Goal: Communication & Community: Answer question/provide support

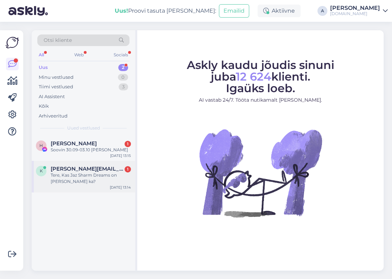
click at [99, 172] on div "Tere, Kas Jaz Sharm Dreams on [PERSON_NAME] ka?" at bounding box center [91, 178] width 80 height 13
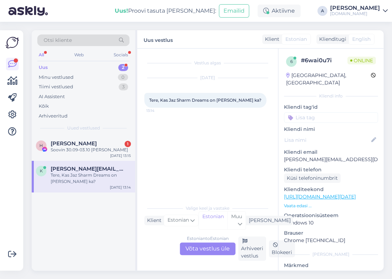
click at [199, 249] on div "Estonian to Estonian Võta vestlus üle" at bounding box center [208, 249] width 56 height 13
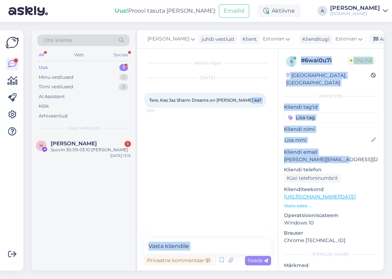
drag, startPoint x: 328, startPoint y: 153, endPoint x: 268, endPoint y: 149, distance: 60.0
click at [277, 152] on div "Vestlus algas [DATE] Tere, Kas Jaz Sharm Dreams on [PERSON_NAME] ka? 13:14 Priv…" at bounding box center [260, 160] width 247 height 222
click at [299, 156] on p "[PERSON_NAME][EMAIL_ADDRESS][DOMAIN_NAME]" at bounding box center [331, 159] width 94 height 7
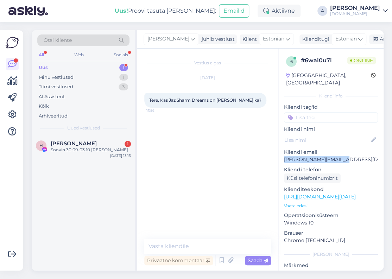
copy p "[PERSON_NAME][EMAIL_ADDRESS][DOMAIN_NAME]"
drag, startPoint x: 352, startPoint y: 154, endPoint x: 279, endPoint y: 153, distance: 72.9
click at [279, 153] on div "6 # 6wai0u7i Online [GEOGRAPHIC_DATA], [GEOGRAPHIC_DATA] Kliendi info Kliendi t…" at bounding box center [331, 197] width 105 height 297
click at [209, 241] on textarea at bounding box center [207, 246] width 127 height 15
paste textarea "Hotelli Jaz Sharm Dreams 5 * külalistel on eesõigus kasutada ühte lahe parimate…"
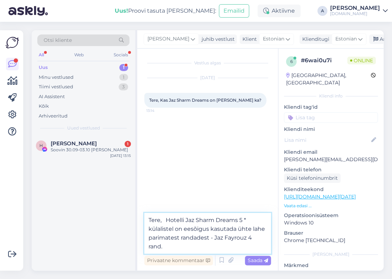
drag, startPoint x: 185, startPoint y: 230, endPoint x: 208, endPoint y: 229, distance: 23.3
click at [208, 229] on textarea "Tere, Hotelli Jaz Sharm Dreams 5 * külalistel on eesõigus kasutada ühte lahe pa…" at bounding box center [207, 233] width 127 height 41
type textarea "Tere, Hotelli Jaz Sharm Dreams 5 * külalistel on õigus kasutada ühte lahe parim…"
click at [256, 258] on span "Saada" at bounding box center [258, 261] width 20 height 6
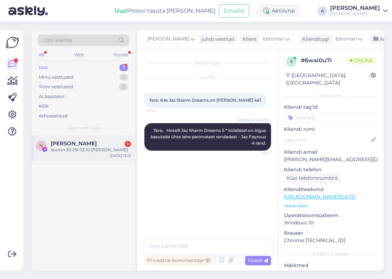
click at [107, 156] on div "H [PERSON_NAME] 1 Soovin 30.09-03.10 [PERSON_NAME] [DATE] 13:15" at bounding box center [84, 148] width 104 height 25
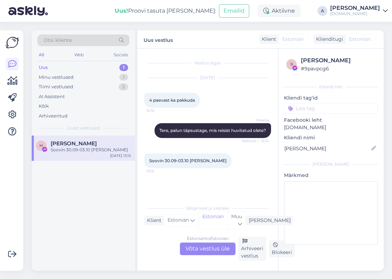
click at [197, 252] on div "Estonian to Estonian Võta vestlus üle" at bounding box center [208, 249] width 56 height 13
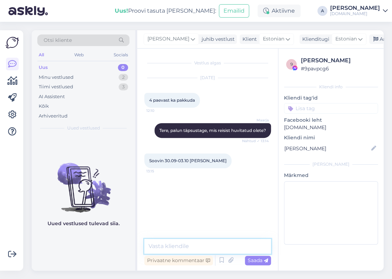
click at [196, 249] on textarea at bounding box center [207, 246] width 127 height 15
type textarea "T"
click at [218, 247] on textarea at bounding box center [207, 246] width 127 height 15
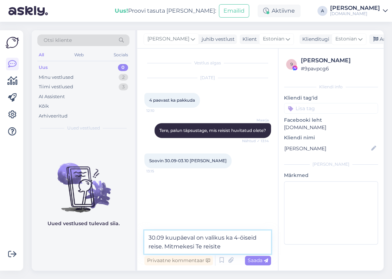
type textarea "30.09 kuupäeval on valikus ka 4-öiseid reise. Mitmekesi Te reisite?"
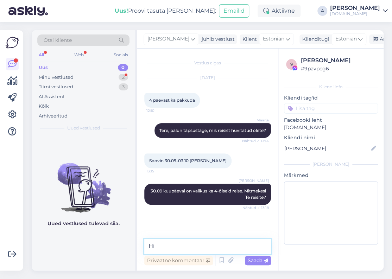
type textarea "H"
click at [277, 147] on div "Vestlus algas [DATE] 4 paevast ka pakkuda 12:10 [PERSON_NAME], palun täpsustage…" at bounding box center [260, 160] width 247 height 222
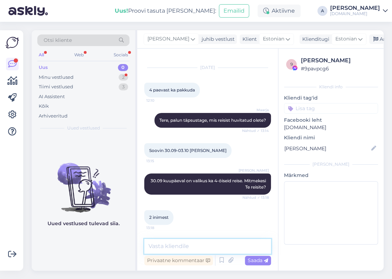
click at [169, 244] on textarea at bounding box center [207, 246] width 127 height 15
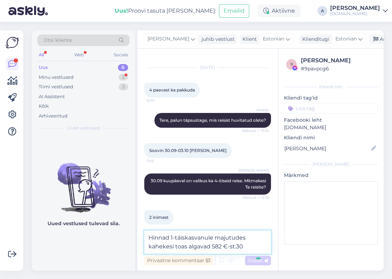
type textarea "Hinnad 1-täiskasvanule majutudes kahekesi toas algavad 582 €-st.30."
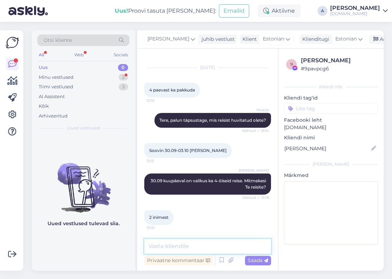
scroll to position [46, 0]
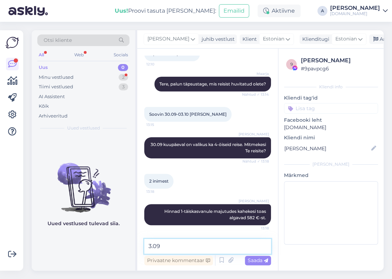
paste textarea "[GEOGRAPHIC_DATA] 5* ("
click at [151, 245] on textarea "3.09 [GEOGRAPHIC_DATA] 5*" at bounding box center [207, 246] width 127 height 15
click at [252, 248] on textarea "30.09 [GEOGRAPHIC_DATA] 5*" at bounding box center [207, 246] width 127 height 15
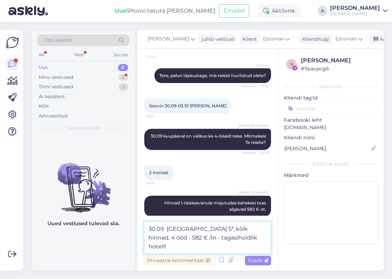
type textarea "30.09 [GEOGRAPHIC_DATA] 5*, kõik hinnad, 4 ööd - 582 € /in - tagasihoidlik hote…"
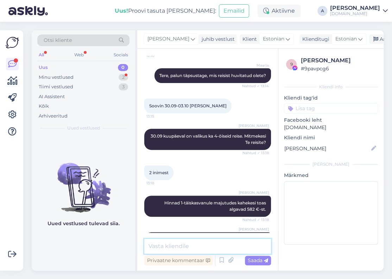
scroll to position [83, 0]
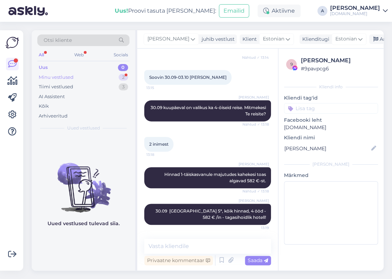
click at [121, 74] on div "2" at bounding box center [124, 77] width 10 height 7
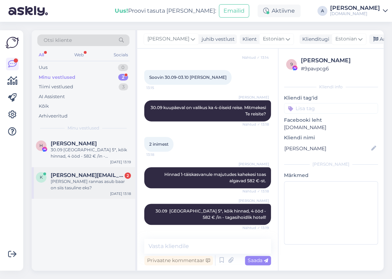
click at [103, 187] on div "[PERSON_NAME] rannas asub baar on siis tasuline eks?" at bounding box center [91, 185] width 80 height 13
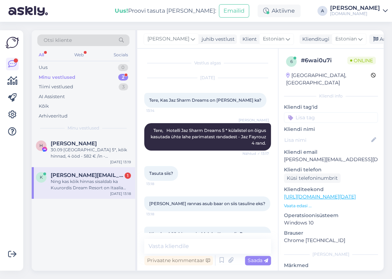
scroll to position [29, 0]
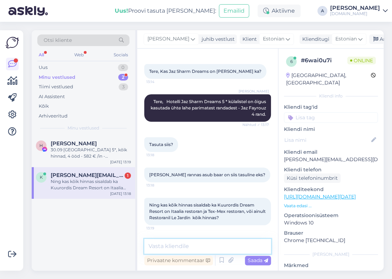
click at [228, 244] on textarea at bounding box center [207, 246] width 127 height 15
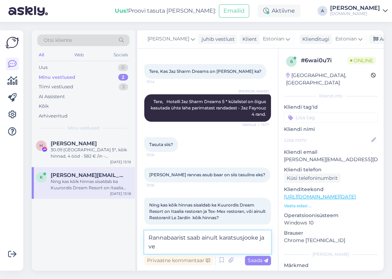
scroll to position [36, 0]
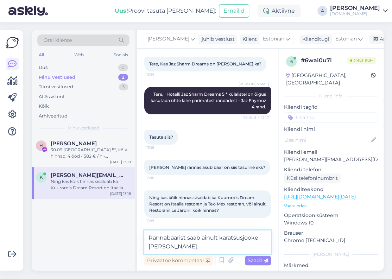
click at [234, 238] on textarea "Rannabaarist saab ainult karatsusjooke [PERSON_NAME]." at bounding box center [207, 242] width 127 height 23
type textarea "Rannabaarist saab ainult karastusjooke [PERSON_NAME]."
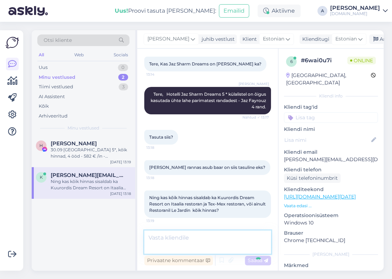
scroll to position [60, 0]
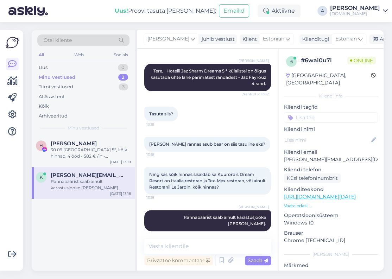
click at [210, 200] on div "Ning kas kõik hinnas sisaldab ka Kuurordis Dream Resort on Itaalia restoran ja …" at bounding box center [207, 181] width 127 height 43
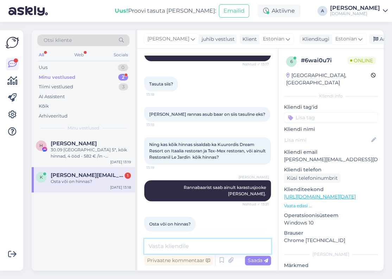
click at [210, 248] on textarea at bounding box center [207, 246] width 127 height 15
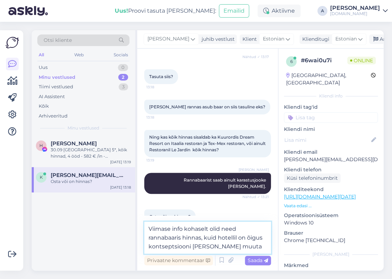
type textarea "Viimase info kohaselt olid need rannabaaris hinnas, kuid hotellil on õigus kont…"
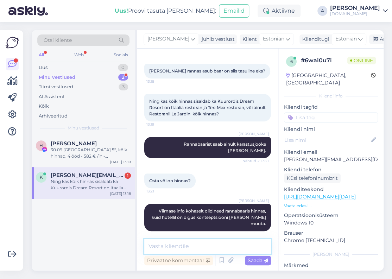
scroll to position [176, 0]
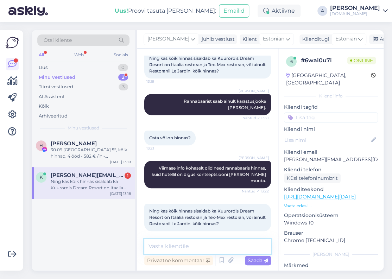
click at [210, 245] on textarea at bounding box center [207, 246] width 127 height 15
type textarea "T"
type textarea "Tex Mex restoran on hinnas."
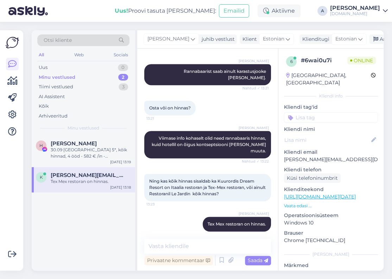
click at [247, 27] on div "Otsi kliente All Web Socials Uus 0 Minu vestlused 2 Tiimi vestlused 3 AI Assist…" at bounding box center [209, 151] width 365 height 258
click at [218, 246] on textarea at bounding box center [207, 246] width 127 height 15
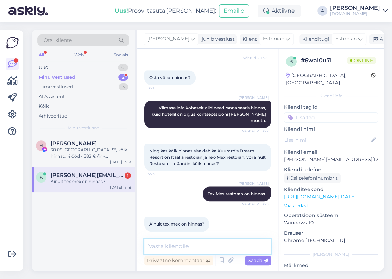
click at [203, 242] on textarea at bounding box center [207, 246] width 127 height 15
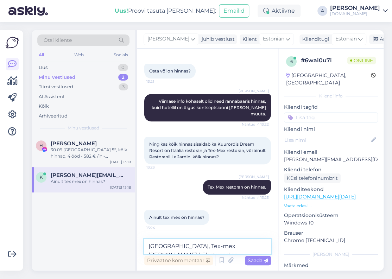
scroll to position [243, 0]
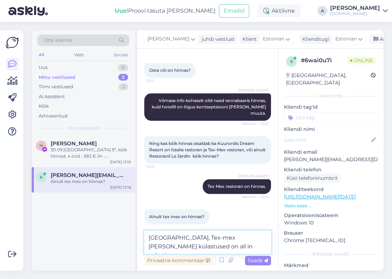
type textarea "[GEOGRAPHIC_DATA], Tex-mex [PERSON_NAME] külastused on all in paketis."
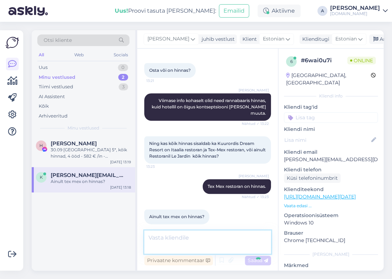
scroll to position [273, 0]
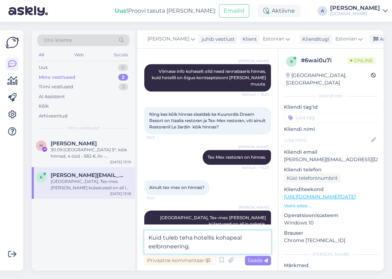
click at [163, 238] on textarea "Kuid tuleb teha hotellis kohapeal eelbroneering." at bounding box center [207, 242] width 127 height 23
type textarea "Kuid a la cartedesse tuleb teha hotellis kohapeal eelbroneering."
click at [250, 259] on span "Saada" at bounding box center [258, 261] width 20 height 6
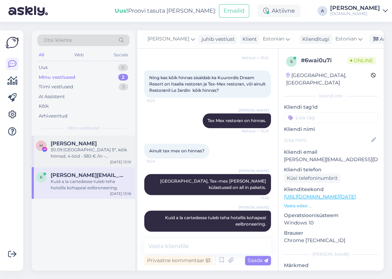
click at [94, 153] on div "30.09 [GEOGRAPHIC_DATA] 5*, kõik hinnad, 4 ööd - 582 € /in - tagasihoidlik hote…" at bounding box center [91, 153] width 80 height 13
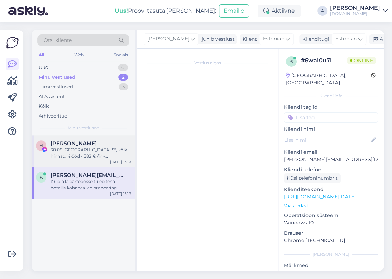
scroll to position [83, 0]
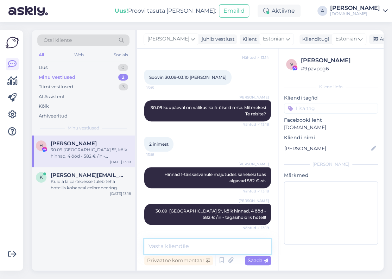
click at [214, 248] on textarea at bounding box center [207, 246] width 127 height 15
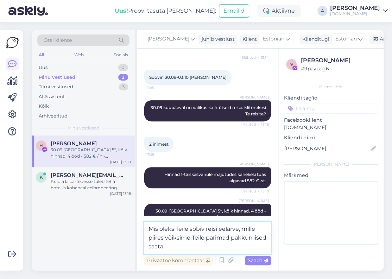
type textarea "Mis oleks Teile sobiv reisi eelarve, mille piires võiksime Teile parimad pakkum…"
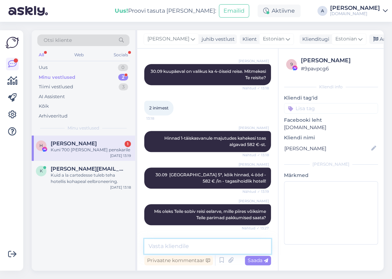
scroll to position [150, 0]
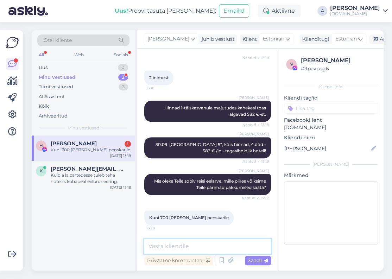
click at [227, 245] on textarea at bounding box center [207, 246] width 127 height 15
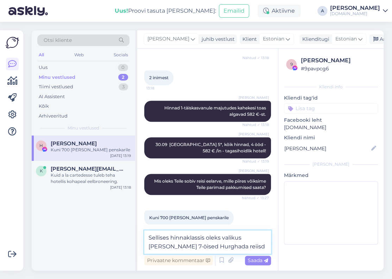
type textarea "Sellises hinnaklassis oleks valikus [PERSON_NAME] 7-öised Hurghada reiisd."
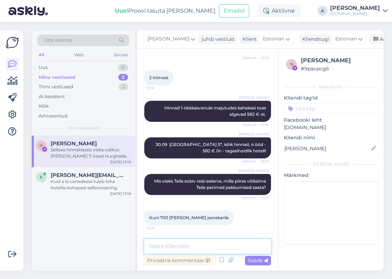
scroll to position [187, 0]
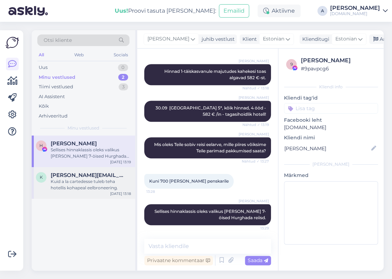
click at [114, 169] on div "k [EMAIL_ADDRESS][PERSON_NAME][DOMAIN_NAME] Kuid a la cartedesse tuleb teha hot…" at bounding box center [84, 183] width 104 height 32
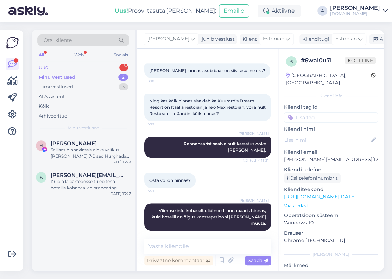
click at [114, 67] on div "Uus 1" at bounding box center [83, 68] width 92 height 10
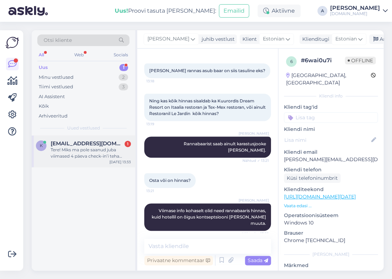
click at [98, 145] on span "[EMAIL_ADDRESS][DOMAIN_NAME]" at bounding box center [87, 144] width 73 height 6
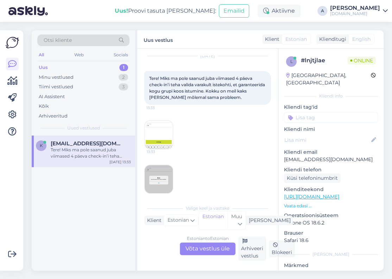
scroll to position [28, 0]
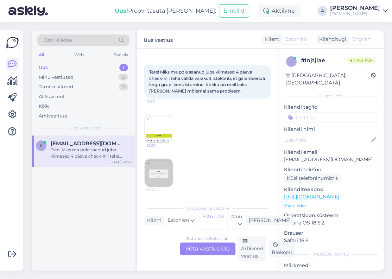
click at [155, 126] on img at bounding box center [159, 128] width 28 height 28
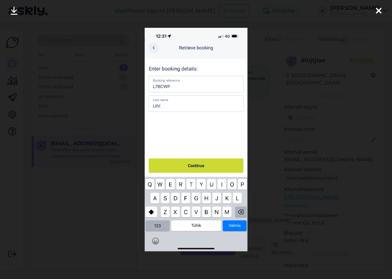
click at [269, 117] on div at bounding box center [196, 139] width 392 height 279
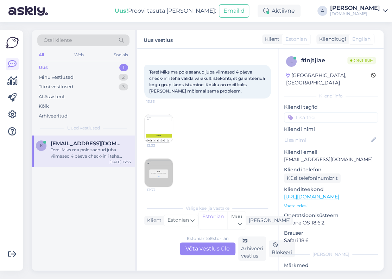
click at [161, 167] on img at bounding box center [159, 173] width 28 height 28
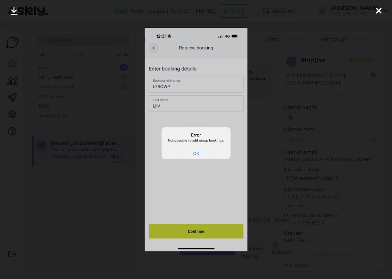
click at [281, 135] on div at bounding box center [196, 139] width 392 height 279
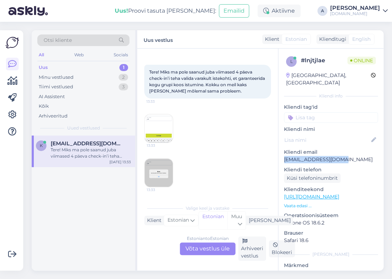
drag, startPoint x: 338, startPoint y: 153, endPoint x: 282, endPoint y: 154, distance: 56.4
click at [282, 154] on div "l # lnjtjlae Online [GEOGRAPHIC_DATA], [GEOGRAPHIC_DATA] Kliendi info Kliendi t…" at bounding box center [331, 197] width 105 height 297
copy p "[EMAIL_ADDRESS][DOMAIN_NAME]"
click at [215, 246] on div "Estonian to Estonian Võta vestlus üle" at bounding box center [208, 249] width 56 height 13
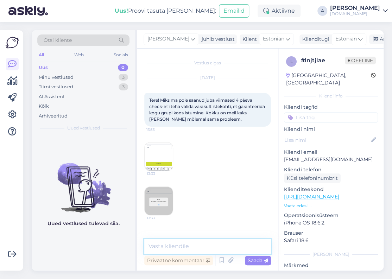
click at [200, 242] on textarea at bounding box center [207, 246] width 127 height 15
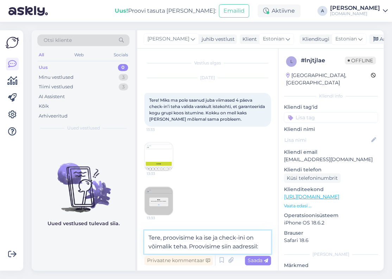
paste textarea "[URL][DOMAIN_NAME]"
type textarea "Tere, proovisime ka ise ja check-ini on võimalik teha. Proovisime siin aadressi…"
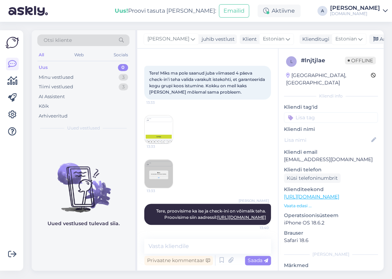
click at [217, 215] on link "[URL][DOMAIN_NAME]" at bounding box center [241, 217] width 49 height 5
click at [207, 250] on textarea at bounding box center [207, 246] width 127 height 15
paste textarea "L7BCWP"
type textarea "Broneeringu number: L7BCWP"
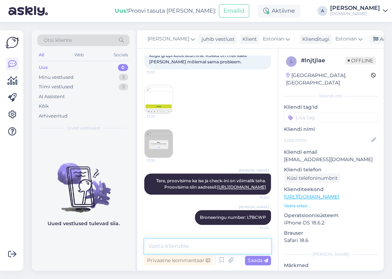
scroll to position [183, 0]
click at [99, 76] on div "Minu vestlused 3" at bounding box center [83, 78] width 92 height 10
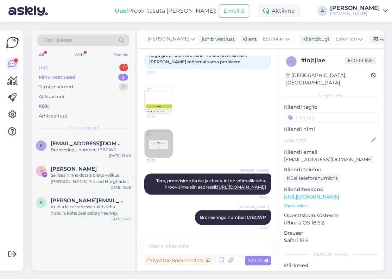
click at [106, 67] on div "Uus 1" at bounding box center [83, 68] width 92 height 10
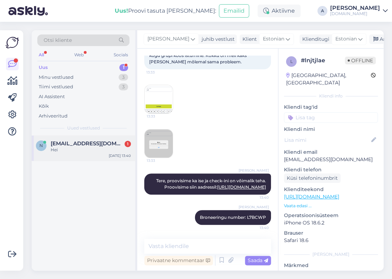
click at [101, 141] on span "[EMAIL_ADDRESS][DOMAIN_NAME]" at bounding box center [87, 144] width 73 height 6
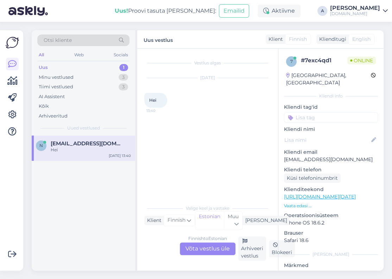
click at [215, 248] on div "Finnish to Estonian Võta vestlus üle" at bounding box center [208, 249] width 56 height 13
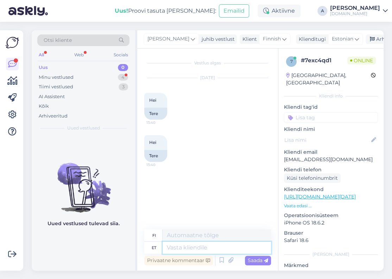
click at [213, 246] on textarea at bounding box center [217, 248] width 108 height 12
type textarea "Tere"
type textarea "Hei"
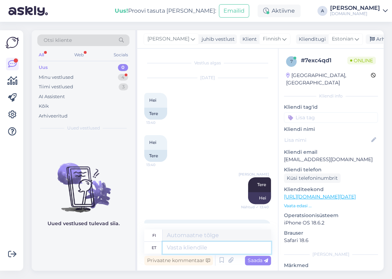
scroll to position [44, 0]
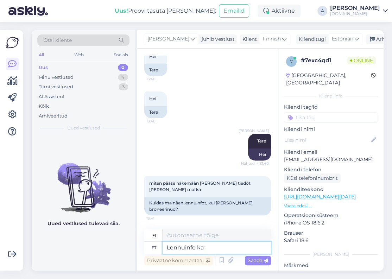
type textarea "Lennuinfo kaj"
type textarea "Lentotiedot"
type textarea "Lennuinfo kajastub re"
type textarea "Lentotiedot näkyvät"
type textarea "Lennuinfo kajastub reisilepingus."
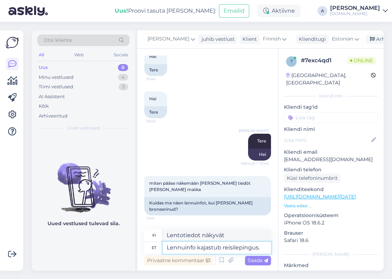
type textarea "Lentotiedot näkyvät matkasopimuksessa."
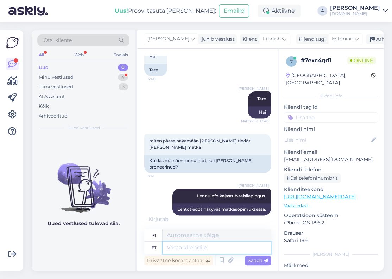
scroll to position [128, 0]
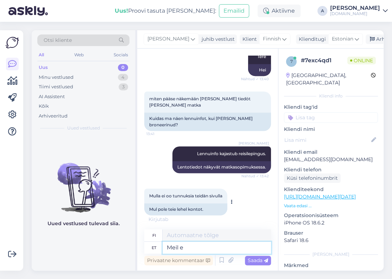
type textarea "[PERSON_NAME]"
type textarea "Me"
type textarea "[PERSON_NAME] o"
type textarea "Me emme"
type textarea "[PERSON_NAME] ole er"
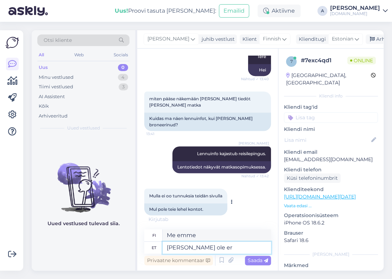
type textarea "Meillä ei ole"
type textarea "[PERSON_NAME] [PERSON_NAME] k"
type textarea "Meillä ei ole erillistä"
type textarea "[PERSON_NAME] [PERSON_NAME] kontot."
type textarea "Meillä ei ole erillistä tiliä."
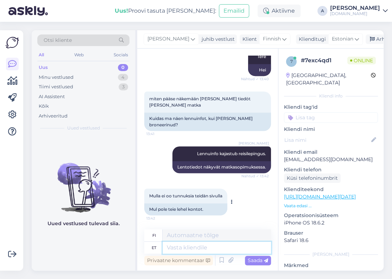
scroll to position [170, 0]
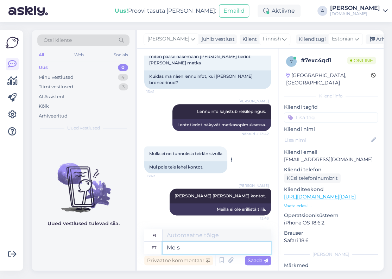
type textarea "Me sa"
type textarea "Me"
type textarea "Me saadame k"
type textarea "Lähetämme"
type textarea "Me saadame kõikidele o"
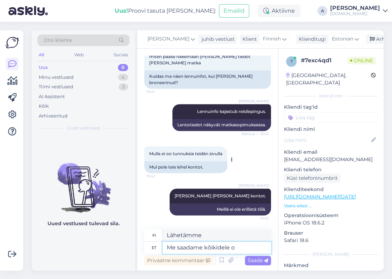
type textarea "Lähetämme kaikille"
type textarea "Me saadame kõikidele om"
type textarea "Lähetämme om kaikille"
type textarea "Me saadame kõikidele"
type textarea "Lähetämme kaikille"
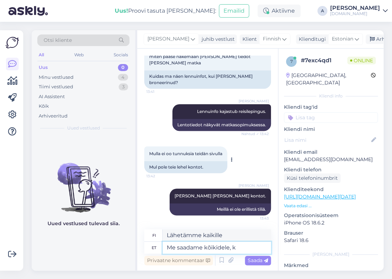
type textarea "Me saadame kõikidele, ke"
type textarea "Lähetämme kaikille,"
type textarea "Me saadame kõikidele, kes me"
type textarea "Lähetämme kaikille, jotka"
type textarea "Me saadame"
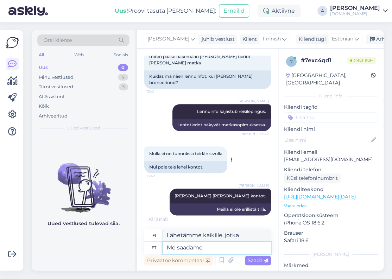
type textarea "Lähetämme kaikille,"
type textarea "M"
type textarea "Lähetämme"
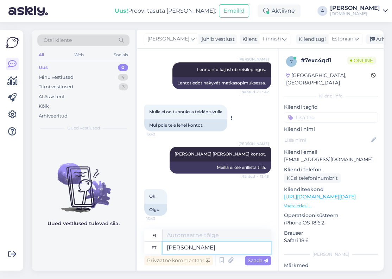
type textarea "[PERSON_NAME]"
type textarea "[PERSON_NAME] me"
type textarea "[PERSON_NAME] olet"
type textarea "[PERSON_NAME] meie ka"
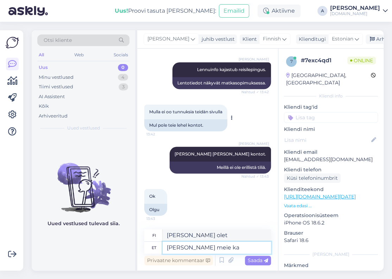
type textarea "[PERSON_NAME] olet meidän"
type textarea "[PERSON_NAME] meie kauud br"
type textarea "[PERSON_NAME] olet asiakkaamme"
type textarea "[PERSON_NAME] meie kaudu bro"
type textarea "[PERSON_NAME] olet meidän kauttamme"
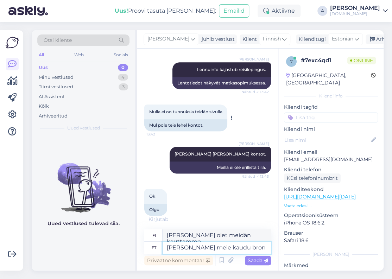
scroll to position [220, 0]
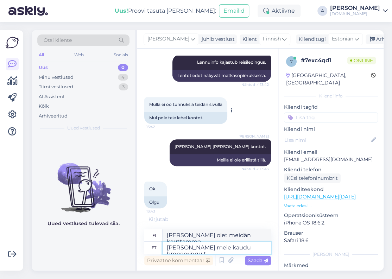
type textarea "[PERSON_NAME] meie kaudu broneeringu te"
type textarea "[PERSON_NAME] olet tehnyt varauksen kauttamme"
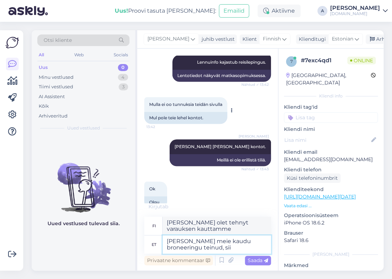
type textarea "[PERSON_NAME] meie kaudu broneeringu teinud, siis"
type textarea "[PERSON_NAME] olet tehnyt varauksen kauttamme,"
type textarea "[PERSON_NAME] meie kaudu broneeringu teinud, siis"
type textarea "[PERSON_NAME] olet tehnyt varauksen kauttamme, niin"
type textarea "[PERSON_NAME] meie kaudu broneeringu teinud, siis oleme sa"
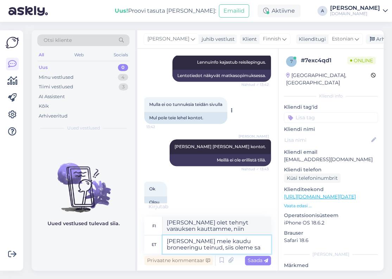
type textarea "[PERSON_NAME] olet tehnyt varauksen kauttamme, me olemme"
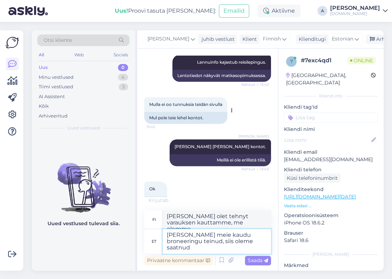
type textarea "[PERSON_NAME] meie kaudu broneeringu teinud, siis oleme saatnud T"
type textarea "[PERSON_NAME] olet tehnyt varauksen kauttamme, olemme lähettäneet"
type textarea "[PERSON_NAME] meie kaudu broneeringu teinud, siis oleme saatnud Teile emai"
type textarea "[PERSON_NAME] olet tehnyt varauksen kauttamme, olemme lähettäneet sinulle"
type textarea "[PERSON_NAME] meie kaudu broneeringu teinud, siis oleme saatnud Teile emai"
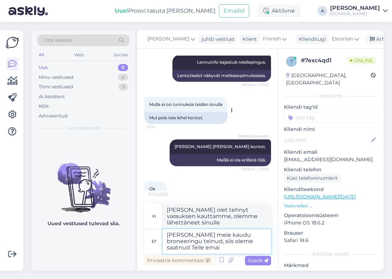
type textarea "[PERSON_NAME] olet tehnyt varauksen kauttamme, olemme lähettäneet sinulle sähkö…"
type textarea "[PERSON_NAME] meie kaudu broneeringu teinud, siis oleme saatnud Teile emailile …"
type textarea "[PERSON_NAME] olet tehnyt varauksen kauttamme, olemme lähettäneet sinulle myös …"
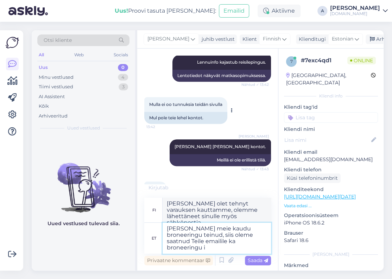
type textarea "[PERSON_NAME] meie kaudu broneeringu teinud, siis oleme saatnud Teile emailile …"
type textarea "[PERSON_NAME] olet tehnyt varauksen kauttamme, olemme lähettäneet sinulle myös …"
type textarea "[PERSON_NAME] meie kaudu broneeringu teinud, siis oleme saatnud Teile emailile …"
type textarea "[PERSON_NAME] olet tehnyt varauksen kauttamme, olemme lähettäneet sinulle varau…"
type textarea "[PERSON_NAME] meie kaudu broneeringu teinud, siis oleme saatnud Teile emailile …"
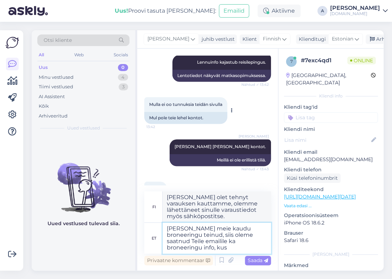
type textarea "[PERSON_NAME] olet tehnyt varauksen kauttamme, olemme lähettäneet sinulle myös …"
type textarea "[PERSON_NAME] meie kaudu broneeringu teinud, siis oleme saatnud Teile emailile …"
type textarea "[PERSON_NAME] olet tehnyt varauksen kauttamme, olemme lähettäneet sinulle myös …"
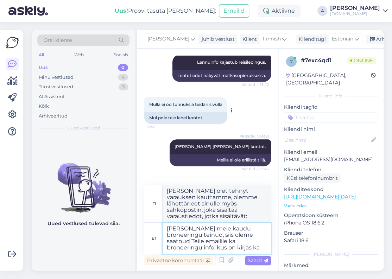
type textarea "[PERSON_NAME] meie kaudu broneeringu teinud, siis oleme saatnud Teile emailile …"
type textarea "[PERSON_NAME] olet tehnyt varauksen kauttamme, olemme lähettäneet sinulle myös …"
type textarea "[PERSON_NAME] meie kaudu broneeringu teinud, siis oleme saatnud Teile emailile …"
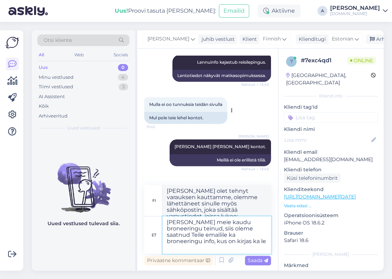
type textarea "[PERSON_NAME] olet tehnyt varauksen kauttamme, olemme lähettäneet sinulle myös …"
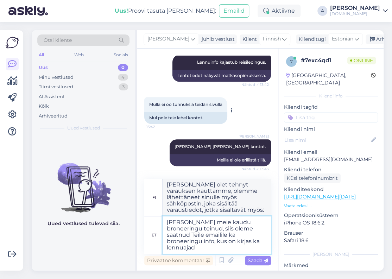
type textarea "[PERSON_NAME] meie kaudu broneeringu teinud, siis oleme saatnud Teile emailile …"
type textarea "[PERSON_NAME] olet tehnyt varauksen kauttamme, olemme lähettäneet sinulle myös …"
type textarea "[PERSON_NAME] meie kaudu broneeringu teinud, siis oleme saatnud Teile emailile …"
type textarea "[PERSON_NAME] olet tehnyt varauksen kauttamme, olemme lähettäneet sinulle myös …"
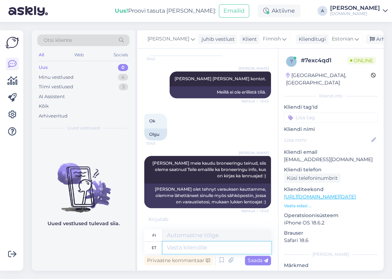
scroll to position [287, 0]
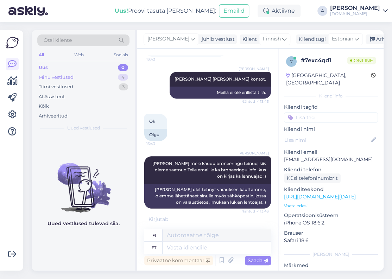
click at [122, 75] on div "4" at bounding box center [123, 77] width 10 height 7
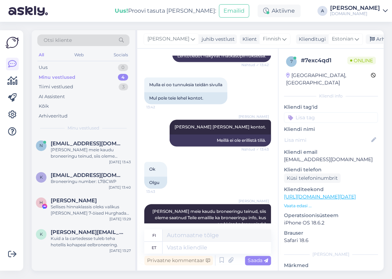
scroll to position [280, 0]
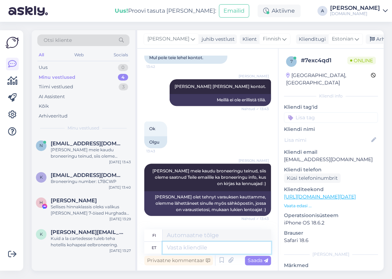
drag, startPoint x: 212, startPoint y: 248, endPoint x: 214, endPoint y: 243, distance: 5.9
click at [212, 248] on textarea at bounding box center [217, 248] width 108 height 12
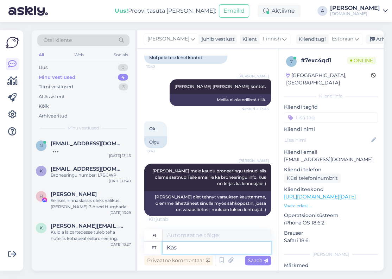
type textarea "Kas"
type textarea "On"
type textarea "Kas Teil o"
type textarea "Onko sinulla"
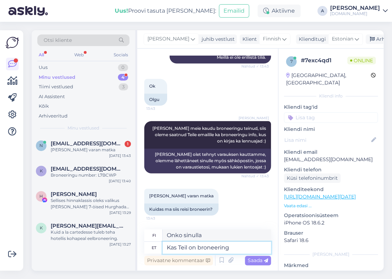
type textarea "Kas Teil on broneering?"
type textarea "Onko teillä varaus?"
type textarea "Kas Teil on broneering?"
click at [253, 262] on span "Saada" at bounding box center [258, 261] width 20 height 6
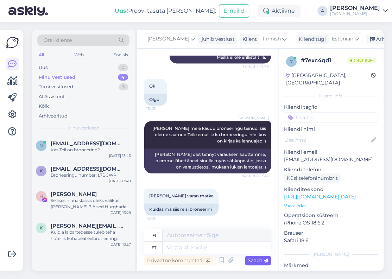
scroll to position [365, 0]
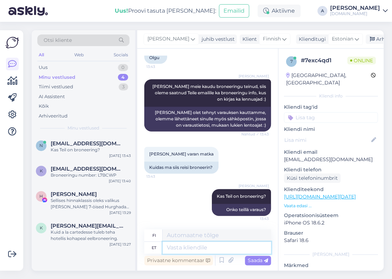
click at [238, 251] on textarea at bounding box center [217, 248] width 108 height 12
type textarea "Või T"
type textarea "Tai"
type textarea "Või Te so"
type textarea "Tai sinä"
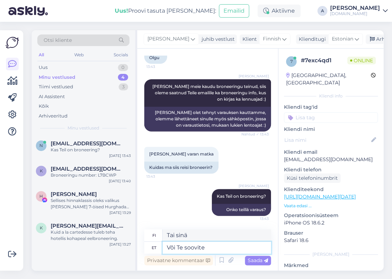
type textarea "Või Te soovite"
type textarea "Tai haluatko"
type textarea "Või Te"
type textarea "Tai sinä"
type textarea "V"
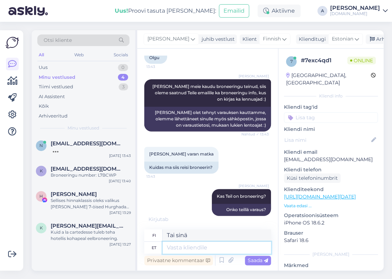
type textarea "Tai"
type textarea "või"
type textarea "tai"
type textarea "või te o"
type textarea "tai sinä"
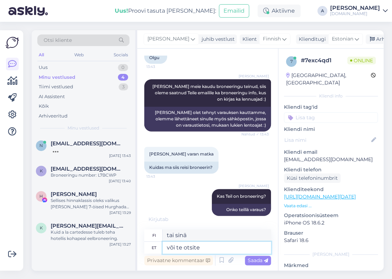
type textarea "või te otsite"
type textarea "vai etsitkö"
type textarea "või te otsite reisi? :)"
type textarea "vai etsitkö matkaa? :)"
type textarea "või te otsite reisi?"
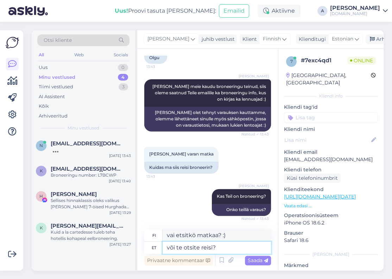
type textarea "vai etsitkö matkaa?"
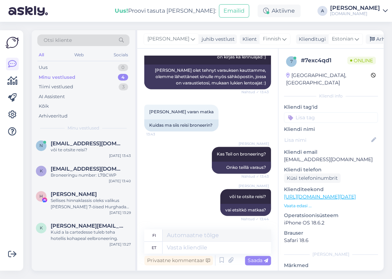
click at [329, 194] on link "[URL][DOMAIN_NAME][DATE]" at bounding box center [320, 197] width 72 height 6
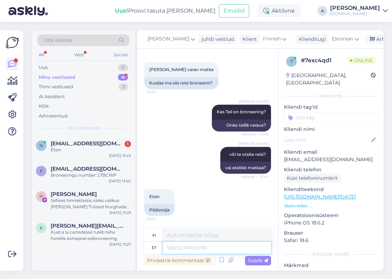
click at [204, 245] on textarea at bounding box center [217, 248] width 108 height 12
type textarea "H"
type textarea "Kas"
type textarea "On"
type textarea "Kas Teile j"
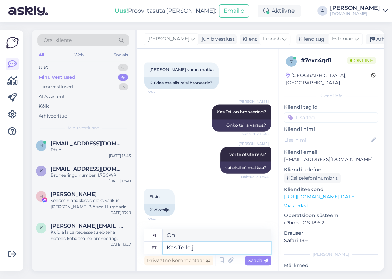
type textarea "Teetkö"
type textarea "Kas Teile jäi m"
type textarea "Jäikö se väliin?"
type textarea "Kas Teile jäi mingi rei"
type textarea "Jäikö sinulle yhtään jäljelle?"
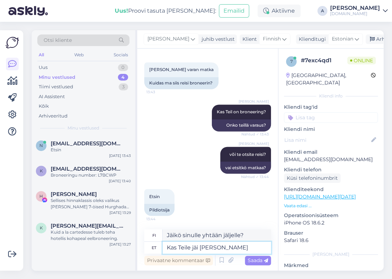
type textarea "Kas Teile jäi [PERSON_NAME]"
type textarea "Onko sinulla vielä matkoja jäljellä?"
type textarea "Kas Teile jäi mingi [PERSON_NAME]?"
type textarea "Huomasitko mitään matkaa?"
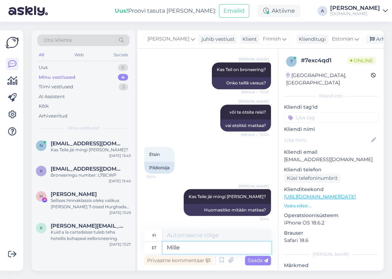
type textarea "Mille"
type textarea "Mitä"
type textarea "[PERSON_NAME] kohta s"
type textarea "Mistä?"
type textarea "[PERSON_NAME] kohta soovte l"
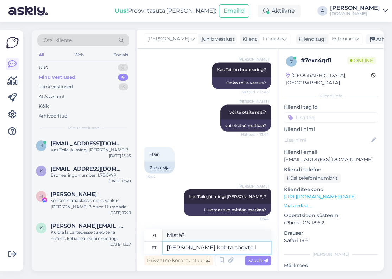
type textarea "Mitä sinä toivot?"
type textarea "[PERSON_NAME] kohta soovite len"
type textarea "Mitä sinä haluat?"
type textarea "[PERSON_NAME] kohta soovite lennuaegu?"
type textarea "Mihin haluat lentoaikoja?"
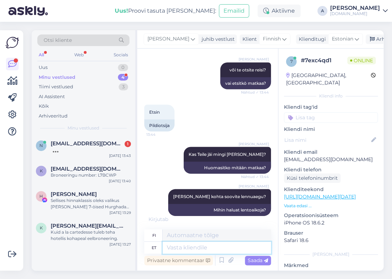
scroll to position [576, 0]
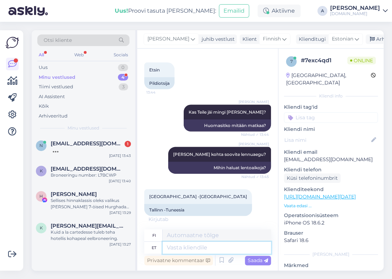
click at [225, 247] on textarea at bounding box center [217, 248] width 108 height 12
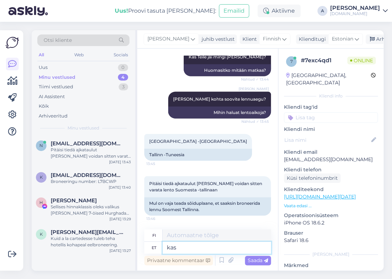
type textarea "kas"
type textarea "onko"
type textarea "k"
type textarea "Jah"
type textarea "Kyllä"
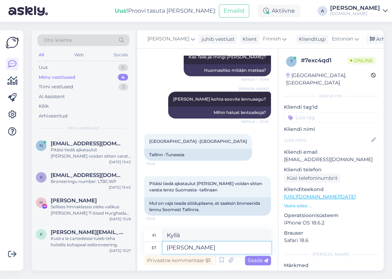
type textarea "J"
type textarea "Mis"
type textarea "Mitä"
type textarea "Mis kuupäeva re"
type textarea "Mikä päivämäärä?"
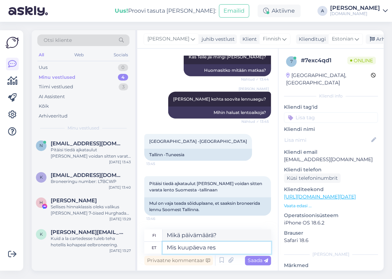
type textarea "Mis kuupäeva res"
type textarea "Mikä päivämäärä on?"
type textarea "Mis kuupäeva [PERSON_NAME] T"
type textarea "Mikä päivämäärä matka on?"
type textarea "Mis kuupäeva [PERSON_NAME] Teile"
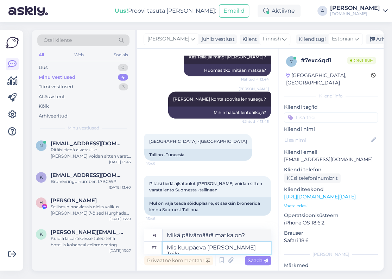
type textarea "Mikä päivämäärä matkasi on?"
type textarea "Mis kuupäeva [PERSON_NAME] Teile huvi"
type textarea "Minä päivänä olet kiinnostunut matkustamaan?"
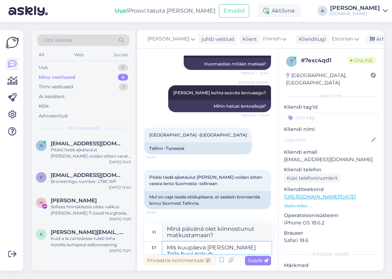
type textarea "Mis kuupäeva [PERSON_NAME] Teile huvi pakub?"
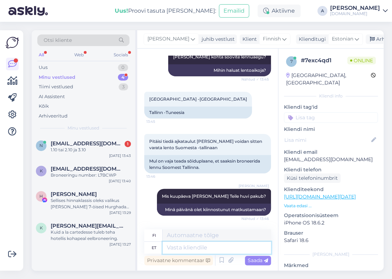
scroll to position [715, 0]
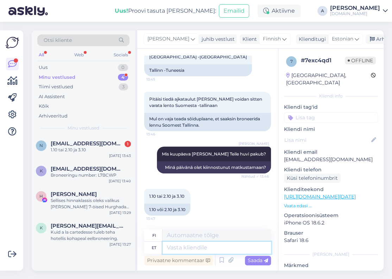
paste textarea "Reisi lennuajad on allolevad (võivad muutuda): 08.10 [GEOGRAPHIC_DATA] - Enfidh…"
type textarea "Reisi lennuajad on allolevad (võivad muutuda): 08.10 [GEOGRAPHIC_DATA] - Enfidh…"
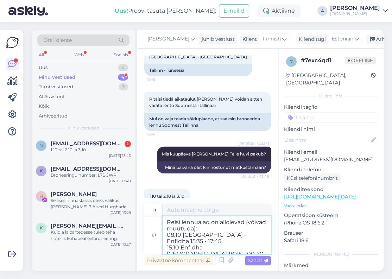
drag, startPoint x: 174, startPoint y: 235, endPoint x: 164, endPoint y: 228, distance: 12.1
click at [162, 235] on div "et Reisi lennuajad on allolevad (võivad muutuda): 08.10 [GEOGRAPHIC_DATA] - Enf…" at bounding box center [207, 235] width 127 height 37
type textarea "Matkan lentoajat ovat alla (saatavat muuttua): 08.10 Tallinna - Enfidha 15:35 -…"
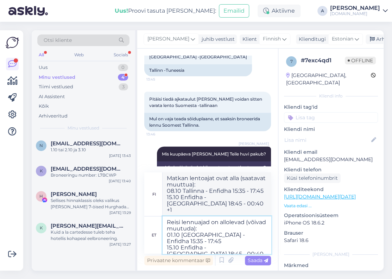
type textarea "Reisi lennuajad on allolevad (võivad muutuda): 01.10 [GEOGRAPHIC_DATA] - Enfidh…"
type textarea "Matkan lentoajat ovat alla (saatavat muuttua): 01.10 Tallinna - Enfidha 15:35 -…"
drag, startPoint x: 172, startPoint y: 240, endPoint x: 165, endPoint y: 240, distance: 6.7
click at [165, 240] on textarea "Reisi lennuajad on allolevad (võivad muutuda): 01.10 [GEOGRAPHIC_DATA] - Enfidh…" at bounding box center [217, 235] width 108 height 37
type textarea "Reisi lennuajad on allolevad (võivad muutuda): 01.10 [GEOGRAPHIC_DATA] - Enfidh…"
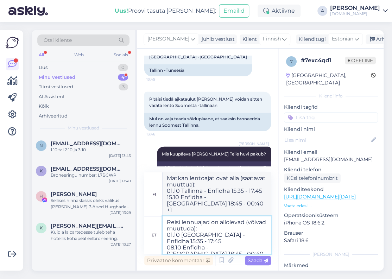
type textarea "Matkan lentoajat ovat alla (saatavat muuttua): 01.10 Tallinna - Enfidha 15:35 -…"
type textarea "Reisi lennuajad on allolevad (võivad muutuda): 01.10 [GEOGRAPHIC_DATA] - Enfidh…"
click at [267, 261] on icon at bounding box center [266, 261] width 4 height 4
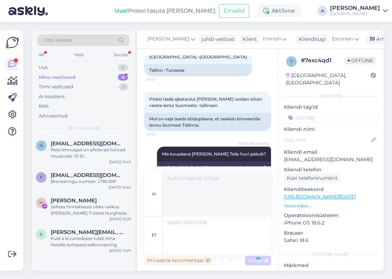
scroll to position [783, 0]
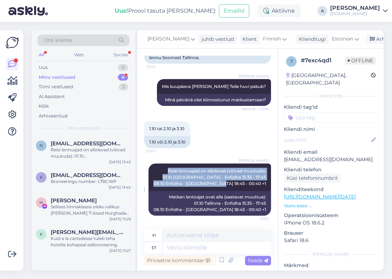
copy span "Reisi lennuajad on allolevad (võivad muutuda): 01.10 [GEOGRAPHIC_DATA] - Enfidh…"
drag, startPoint x: 159, startPoint y: 169, endPoint x: 264, endPoint y: 184, distance: 106.1
click at [264, 184] on div "[PERSON_NAME] lennuajad on allolevad (võivad muutuda): 01.10 [GEOGRAPHIC_DATA] …" at bounding box center [210, 177] width 123 height 27
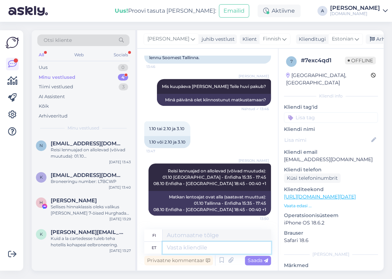
click at [204, 249] on textarea at bounding box center [217, 248] width 108 height 12
paste textarea "Reisi lennuajad on allolevad (võivad muutuda): 01.10 [GEOGRAPHIC_DATA] - Enfidh…"
type textarea "Reisi lennuajad on allolevad (võivad muutuda): 01.10 [GEOGRAPHIC_DATA] - Enfidh…"
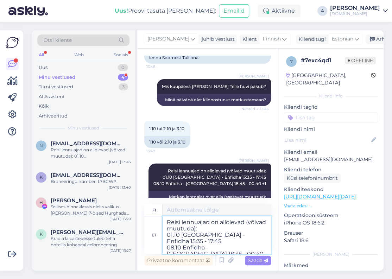
scroll to position [808, 0]
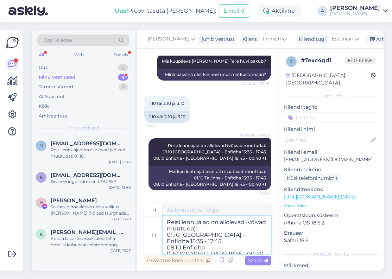
drag, startPoint x: 173, startPoint y: 233, endPoint x: 166, endPoint y: 234, distance: 6.7
click at [166, 234] on textarea "Reisi lennuajad on allolevad (võivad muutuda): 01.10 [GEOGRAPHIC_DATA] - Enfidh…" at bounding box center [217, 235] width 108 height 37
type textarea "Matkan lentoajat ovat alla (saatavat muuttua): 01.10 Tallinna - Enfidha 15:35 -…"
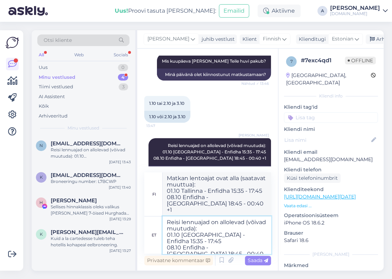
scroll to position [840, 0]
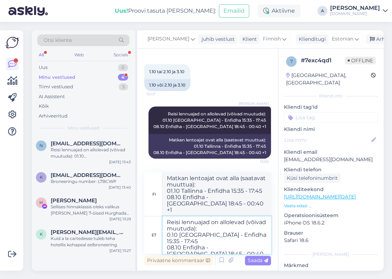
type textarea "Reisi lennuajad on allolevad (võivad muutuda): 03.10 [GEOGRAPHIC_DATA] - Enfidh…"
type textarea "Matkan lentoajat ovat alla (saattaa muuttua): 03.10 Tallinna - Enfidha 15:35 - …"
click at [160, 242] on div "et Reisi lennuajad on allolevad (võivad muutuda): 03.10 [GEOGRAPHIC_DATA] - Enf…" at bounding box center [207, 235] width 127 height 37
type textarea "Reisi lennuajad on allolevad (võivad muutuda): 03.10 [GEOGRAPHIC_DATA] - Enfidh…"
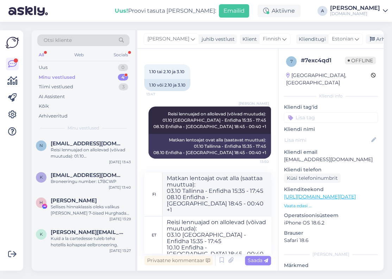
type textarea "Matkan lentoajat ovat alla (saattaa muuttua): 03.10 Tallinna - Enfidha 15:35 - …"
click at [234, 236] on textarea "Reisi lennuajad on allolevad (võivad muutuda): 03.10 [GEOGRAPHIC_DATA] - Enfidh…" at bounding box center [217, 235] width 108 height 37
type textarea "Reisi lennuajad on allolevad (võivad muutuda): 03.10 [GEOGRAPHIC_DATA] - Enfidh…"
type textarea "Matkan lentoajat ovat alla (saattaa muuttua): 03.10 Tallinna - Enfidha 17:35 - …"
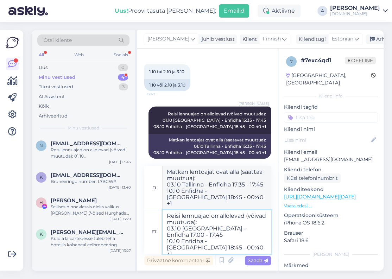
type textarea "Reisi lennuajad on allolevad (võivad muutuda): 03.10 [GEOGRAPHIC_DATA] - Enfidh…"
click at [253, 230] on textarea "Reisi lennuajad on allolevad (võivad muutuda): 03.10 [GEOGRAPHIC_DATA] - Enfidh…" at bounding box center [217, 232] width 108 height 44
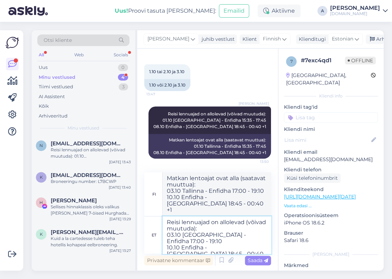
click at [234, 243] on textarea "Reisi lennuajad on allolevad (võivad muutuda): 03.10 [GEOGRAPHIC_DATA] - Enfidh…" at bounding box center [217, 235] width 108 height 37
click at [252, 243] on textarea "Reisi lennuajad on allolevad (võivad muutuda): 03.10 [GEOGRAPHIC_DATA] - Enfidh…" at bounding box center [217, 235] width 108 height 37
click at [254, 243] on textarea "Reisi lennuajad on allolevad (võivad muutuda): 03.10 [GEOGRAPHIC_DATA] - Enfidh…" at bounding box center [217, 235] width 108 height 37
click at [250, 259] on span "Saada" at bounding box center [258, 261] width 20 height 6
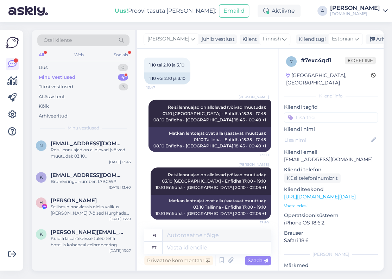
scroll to position [851, 0]
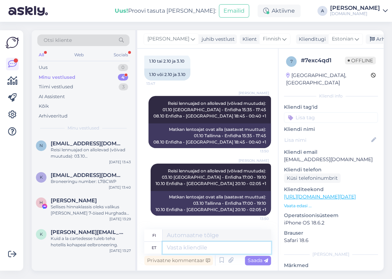
click at [238, 249] on textarea at bounding box center [217, 248] width 108 height 12
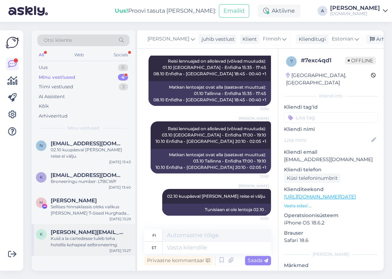
click at [104, 243] on div "Kuid a la cartedesse tuleb teha hotellis kohapeal eelbroneering." at bounding box center [91, 242] width 80 height 13
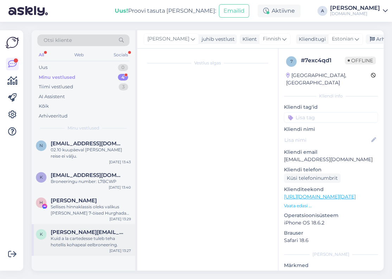
scroll to position [309, 0]
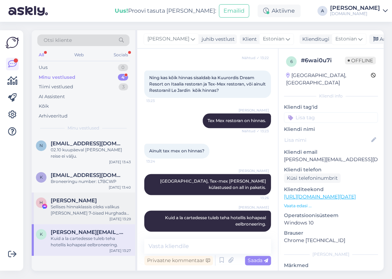
click at [106, 210] on div "Sellises hinnaklassis oleks valikus [PERSON_NAME] 7-öised Hurghada reiisd." at bounding box center [91, 210] width 80 height 13
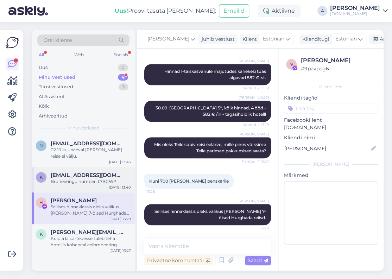
click at [109, 187] on div "[DATE] 13:40" at bounding box center [120, 187] width 22 height 5
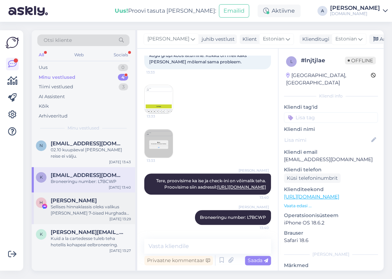
click at [100, 203] on div "[PERSON_NAME]" at bounding box center [91, 201] width 80 height 6
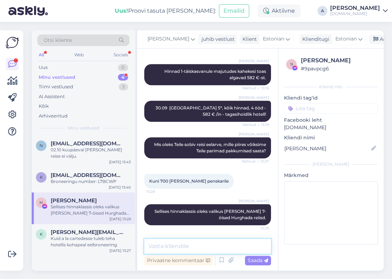
click at [198, 245] on textarea at bounding box center [207, 246] width 127 height 15
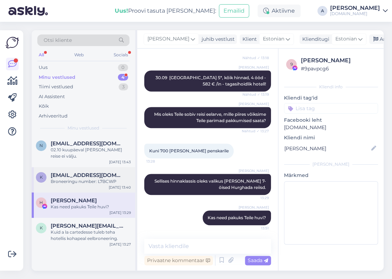
click at [87, 185] on div "[PERSON_NAME] [PERSON_NAME][EMAIL_ADDRESS][DOMAIN_NAME] Broneeringu number: L7B…" at bounding box center [84, 179] width 104 height 25
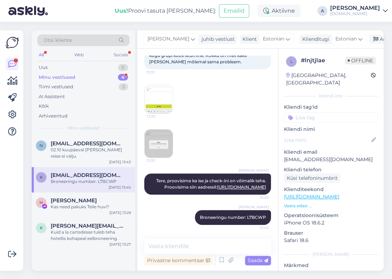
scroll to position [183, 0]
click at [374, 41] on div "Arhiveeri vestlus" at bounding box center [397, 40] width 54 height 10
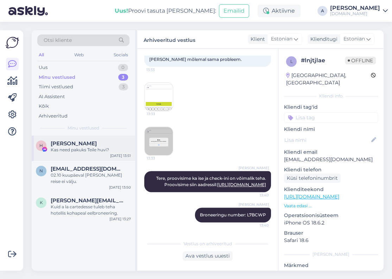
click at [116, 152] on div "Kas need pakuks Teile huvi?" at bounding box center [91, 150] width 80 height 6
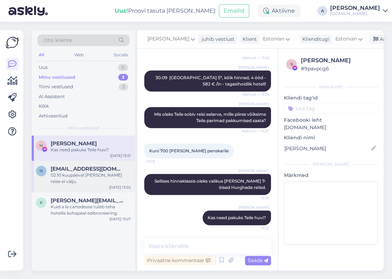
click at [115, 172] on span "[EMAIL_ADDRESS][DOMAIN_NAME]" at bounding box center [87, 169] width 73 height 6
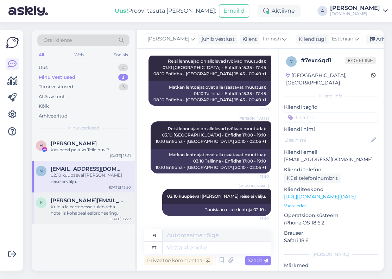
click at [113, 211] on div "Kuid a la cartedesse tuleb teha hotellis kohapeal eelbroneering." at bounding box center [91, 210] width 80 height 13
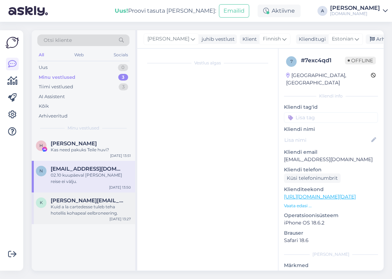
scroll to position [309, 0]
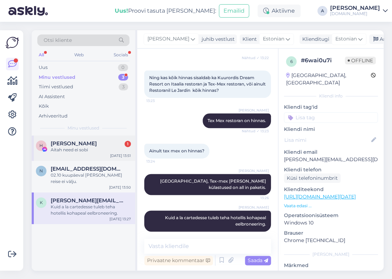
click at [110, 143] on div "[PERSON_NAME] 1" at bounding box center [91, 144] width 80 height 6
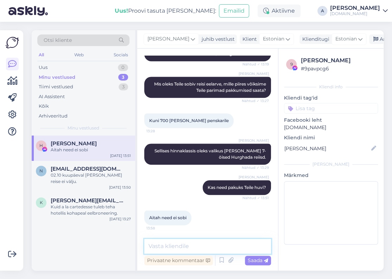
drag, startPoint x: 180, startPoint y: 250, endPoint x: 183, endPoint y: 244, distance: 6.0
click at [180, 249] on textarea at bounding box center [207, 246] width 127 height 15
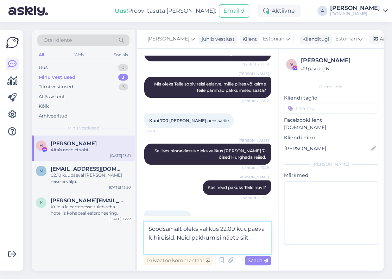
paste textarea "[URL][DOMAIN_NAME][DATE]"
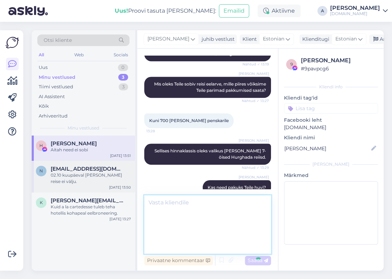
scroll to position [302, 0]
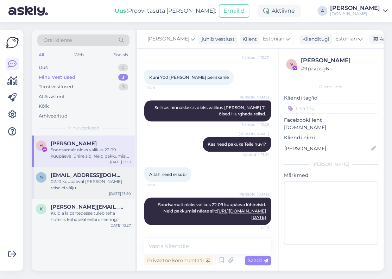
click at [92, 175] on span "[EMAIL_ADDRESS][DOMAIN_NAME]" at bounding box center [87, 175] width 73 height 6
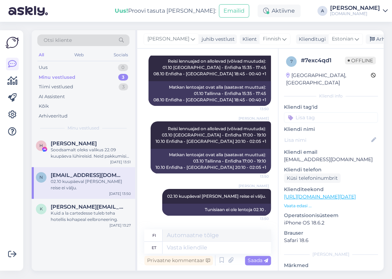
scroll to position [893, 0]
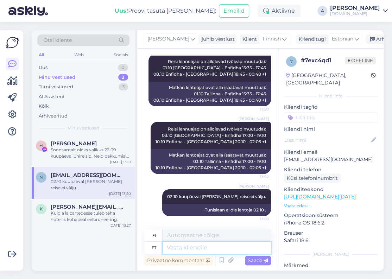
drag, startPoint x: 207, startPoint y: 247, endPoint x: 209, endPoint y: 242, distance: 5.1
click at [207, 246] on textarea at bounding box center [217, 248] width 108 height 12
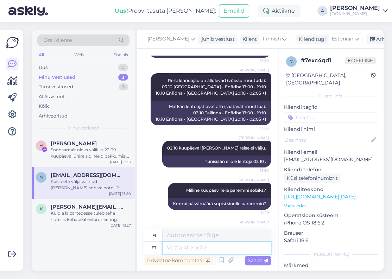
scroll to position [978, 0]
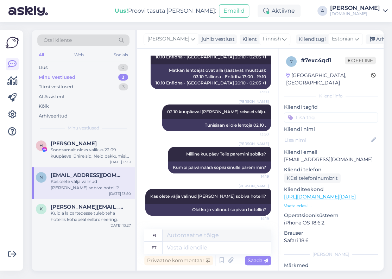
click at [59, 193] on div "n [EMAIL_ADDRESS][DOMAIN_NAME] Kas olete välja valinud [PERSON_NAME] sobiva hot…" at bounding box center [84, 183] width 104 height 32
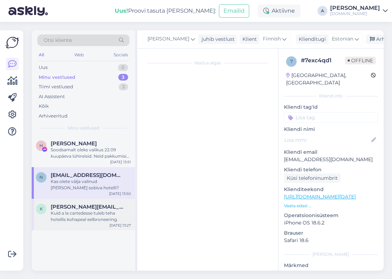
scroll to position [0, 0]
click at [67, 210] on span "[PERSON_NAME][EMAIL_ADDRESS][DOMAIN_NAME]" at bounding box center [87, 207] width 73 height 6
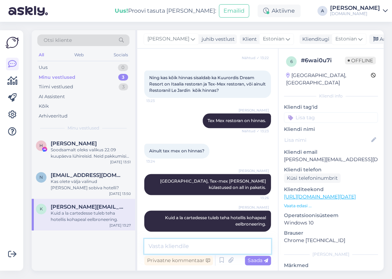
click at [222, 243] on textarea at bounding box center [207, 246] width 127 height 15
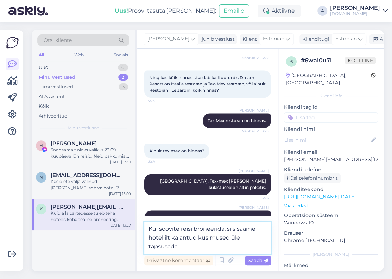
click at [150, 237] on textarea "Kui soovite reisi broneerida, siis saame hotellilt ka antud küsimused üle täpsu…" at bounding box center [207, 238] width 127 height 32
drag, startPoint x: 192, startPoint y: 247, endPoint x: 171, endPoint y: 247, distance: 20.8
click at [171, 247] on textarea "Kui soovite reisi broneerida, siis saame vajadusel hotellilt ka antud küsimused…" at bounding box center [207, 238] width 127 height 32
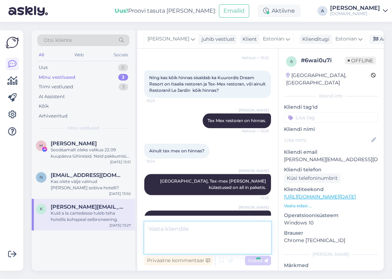
scroll to position [346, 0]
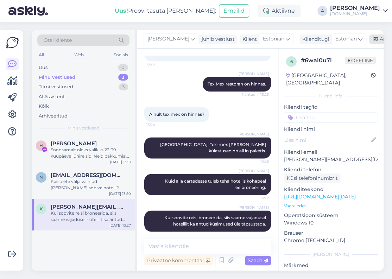
click at [370, 42] on div "Arhiveeri vestlus" at bounding box center [397, 40] width 54 height 10
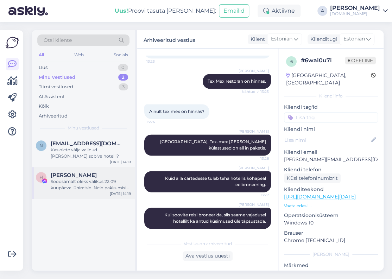
click at [106, 190] on div "Soodsamalt oleks valikus 22.09 kuupäeva lühireisid. Neid pakkumisi näete siit: …" at bounding box center [91, 185] width 80 height 13
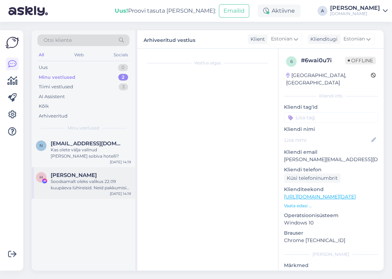
scroll to position [302, 0]
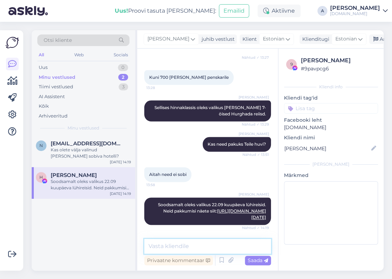
click at [190, 242] on textarea at bounding box center [207, 246] width 127 height 15
click at [204, 240] on textarea at bounding box center [207, 246] width 127 height 15
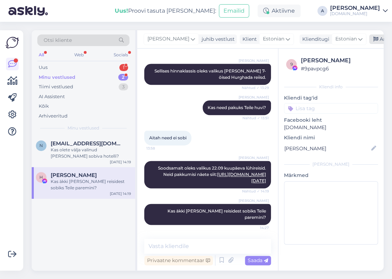
click at [370, 42] on div "Arhiveeri vestlus" at bounding box center [397, 40] width 54 height 10
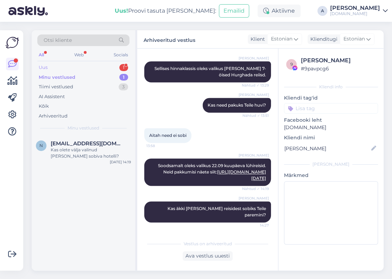
click at [109, 66] on div "Uus 1" at bounding box center [83, 68] width 92 height 10
click at [110, 151] on div "Tere. Sooviksime okt/ [DATE] a perereisi ( 2 täiskasv ja 2 last ( 3a ja 5 a). K…" at bounding box center [91, 153] width 80 height 13
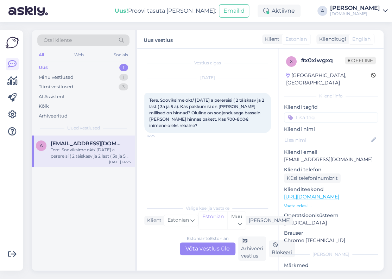
click at [197, 246] on div "Estonian to Estonian Võta vestlus üle" at bounding box center [208, 249] width 56 height 13
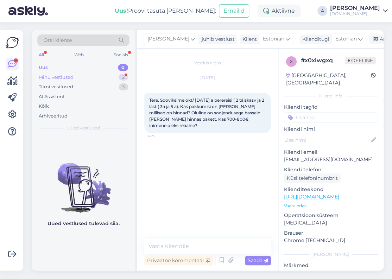
click at [118, 77] on div "Minu vestlused 2" at bounding box center [83, 78] width 92 height 10
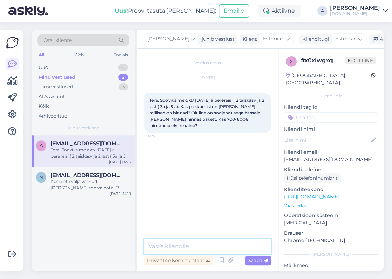
click at [218, 250] on textarea at bounding box center [207, 246] width 127 height 15
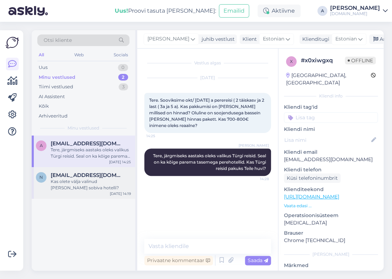
click at [109, 182] on div "Kas olete välja valinud [PERSON_NAME] sobiva hotelli?" at bounding box center [91, 185] width 80 height 13
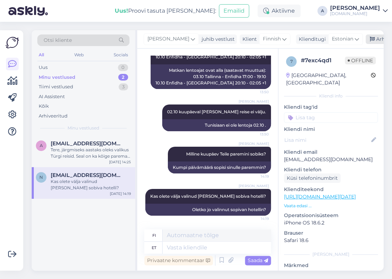
click at [366, 39] on div "Arhiveeri vestlus" at bounding box center [393, 40] width 54 height 10
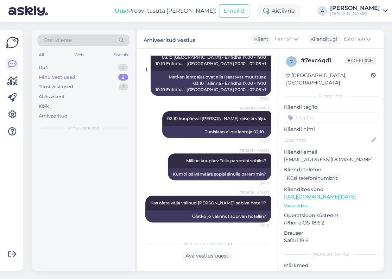
scroll to position [970, 0]
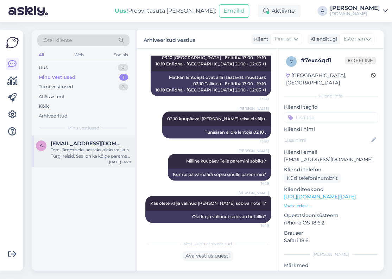
click at [99, 148] on div "Tere, järgmiseks aastaks oleks valikus Türgi reisid. Seal on ka kõige parema ta…" at bounding box center [91, 153] width 80 height 13
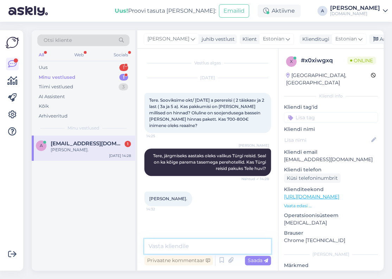
click at [197, 249] on textarea at bounding box center [207, 246] width 127 height 15
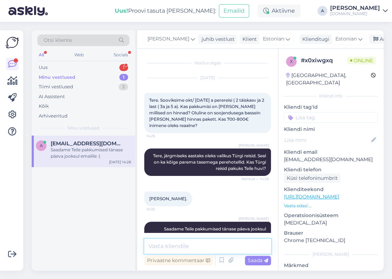
scroll to position [18, 0]
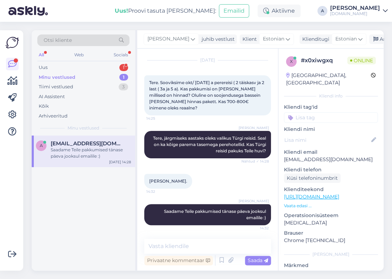
click at [340, 194] on link "[URL][DOMAIN_NAME]" at bounding box center [311, 197] width 55 height 6
click at [88, 68] on div "Uus 1" at bounding box center [83, 68] width 92 height 10
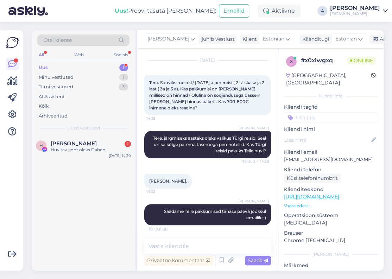
scroll to position [25, 0]
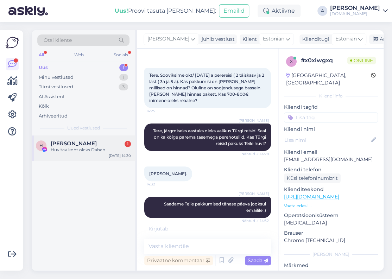
click at [85, 138] on div "H [PERSON_NAME] 1 Huvitav koht oleks Dahab [DATE] 14:30" at bounding box center [84, 148] width 104 height 25
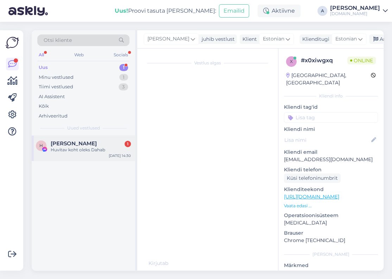
scroll to position [408, 0]
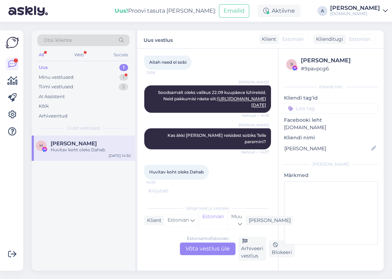
click at [217, 246] on div "Estonian to Estonian Võta vestlus üle" at bounding box center [208, 249] width 56 height 13
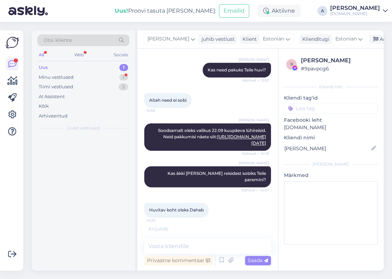
scroll to position [370, 0]
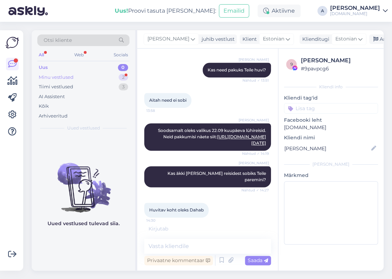
click at [103, 74] on div "Minu vestlused 2" at bounding box center [83, 78] width 92 height 10
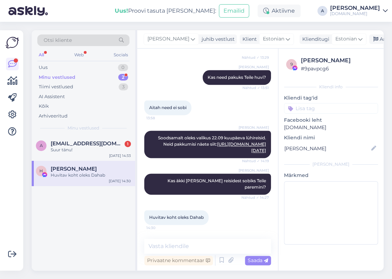
scroll to position [363, 0]
click at [92, 141] on span "[EMAIL_ADDRESS][DOMAIN_NAME]" at bounding box center [87, 144] width 73 height 6
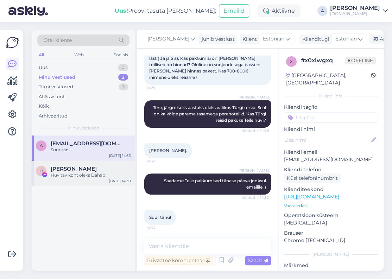
click at [95, 163] on div "H [PERSON_NAME] koht oleks Dahab [DATE] 14:30" at bounding box center [84, 173] width 104 height 25
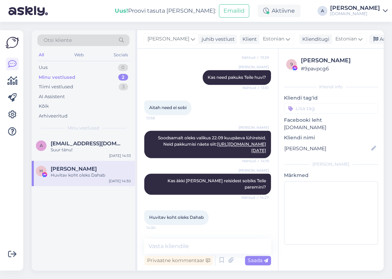
click at [197, 238] on div "Vestlus algas [DATE] 4 paevast ka pakkuda 12:10 [PERSON_NAME], palun täpsustage…" at bounding box center [207, 160] width 141 height 222
click at [198, 244] on textarea at bounding box center [207, 246] width 127 height 15
click at [189, 240] on textarea at bounding box center [207, 246] width 127 height 15
paste textarea "Ecotel [GEOGRAPHIC_DATA] 4* (Dahab)"
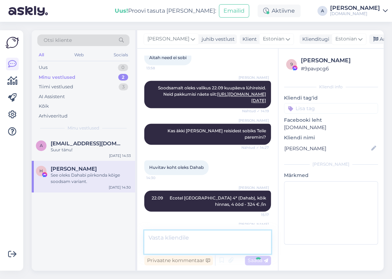
scroll to position [430, 0]
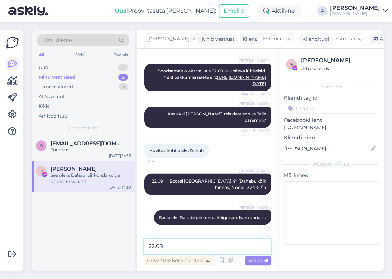
paste textarea "[GEOGRAPHIC_DATA] and Resort 4* (Dahab)"
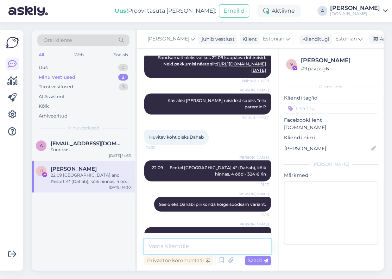
scroll to position [466, 0]
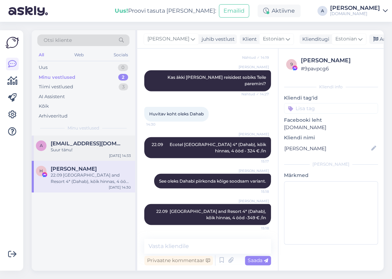
click at [95, 151] on div "Suur tänu!" at bounding box center [91, 150] width 80 height 6
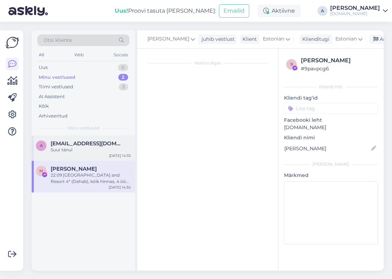
scroll to position [48, 0]
